Goal: Task Accomplishment & Management: Complete application form

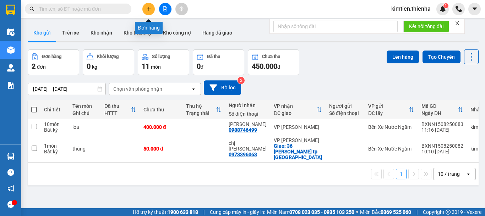
click at [145, 11] on button at bounding box center [149, 9] width 12 height 12
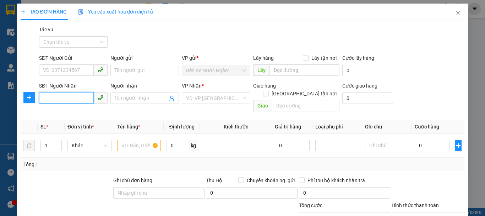
click at [72, 95] on input "SĐT Người Nhận" at bounding box center [66, 97] width 55 height 11
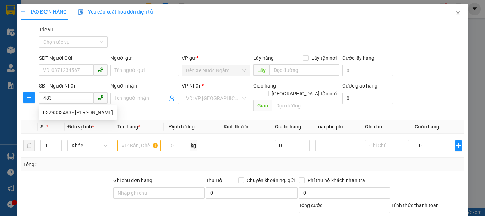
click at [77, 106] on div "0329333483 0329333483 - [PERSON_NAME]" at bounding box center [78, 112] width 79 height 14
click at [77, 108] on div "Transit Pickup Surcharge Ids Transit Deliver Surcharge Ids Transit Deliver Surc…" at bounding box center [243, 152] width 444 height 253
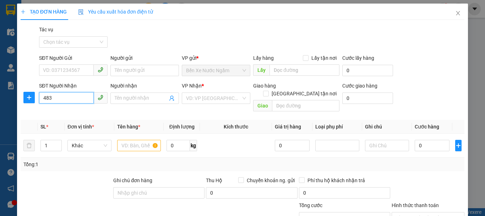
click at [77, 98] on input "483" at bounding box center [66, 97] width 55 height 11
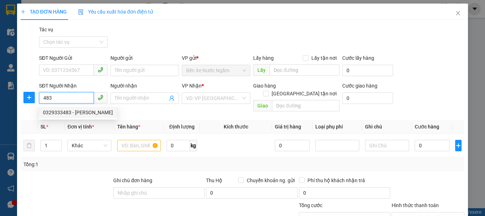
click at [78, 112] on div "0329333483 - [PERSON_NAME]" at bounding box center [78, 112] width 70 height 8
type input "0329333483"
type input "[PERSON_NAME]"
type input "nghèn can lộc"
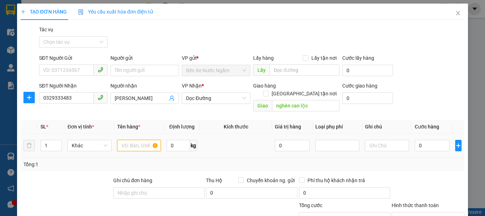
click at [127, 140] on input "text" at bounding box center [139, 145] width 44 height 11
type input "thùng giâyz"
click at [417, 140] on input "0" at bounding box center [432, 145] width 35 height 11
type input "5"
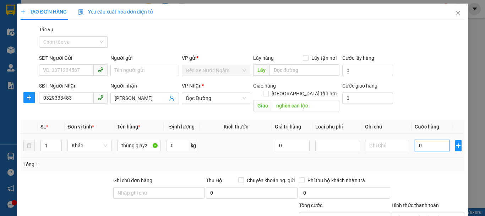
type input "5"
type input "50"
type input "500"
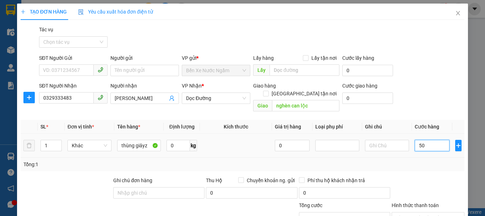
type input "500"
type input "5.000"
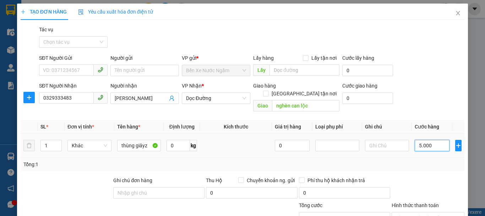
type input "50.000"
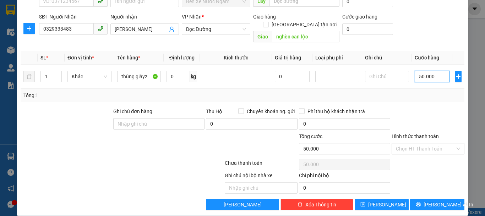
scroll to position [69, 0]
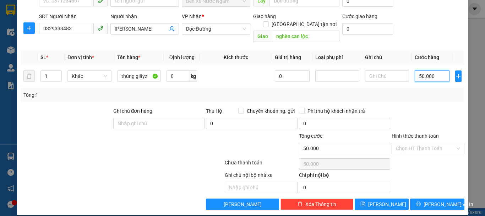
type input "50.000"
click at [381, 205] on div "TẠO ĐƠN HÀNG Yêu cầu xuất hóa đơn điện tử Transit Pickup Surcharge Ids Transit …" at bounding box center [242, 74] width 451 height 281
click at [384, 200] on span "[PERSON_NAME]" at bounding box center [388, 204] width 38 height 8
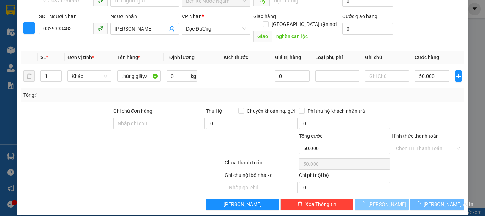
type input "0"
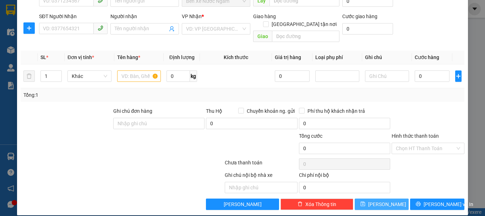
click at [355, 198] on button "[PERSON_NAME]" at bounding box center [382, 203] width 54 height 11
